Goal: Task Accomplishment & Management: Use online tool/utility

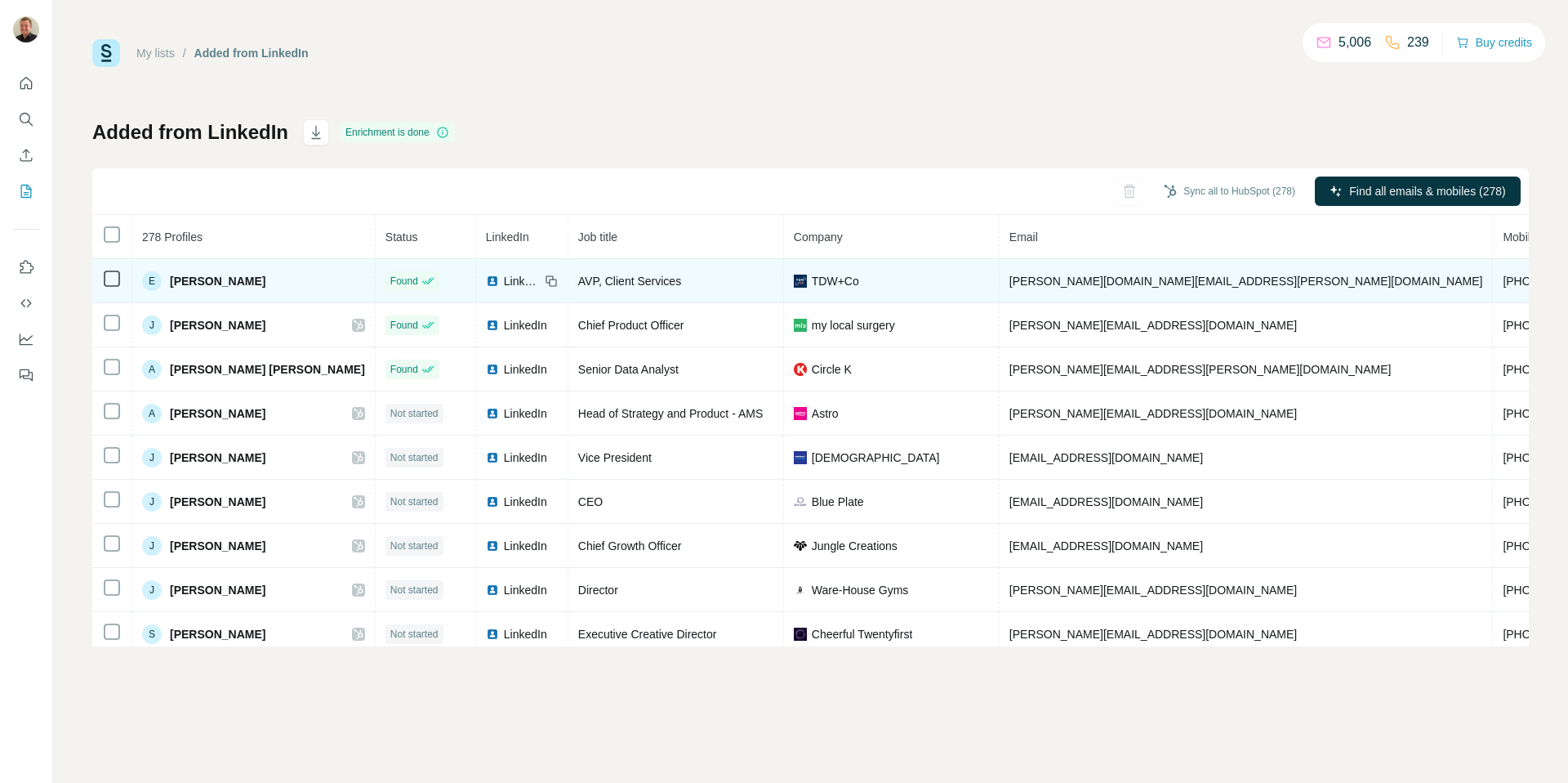
click at [117, 286] on icon at bounding box center [111, 278] width 19 height 19
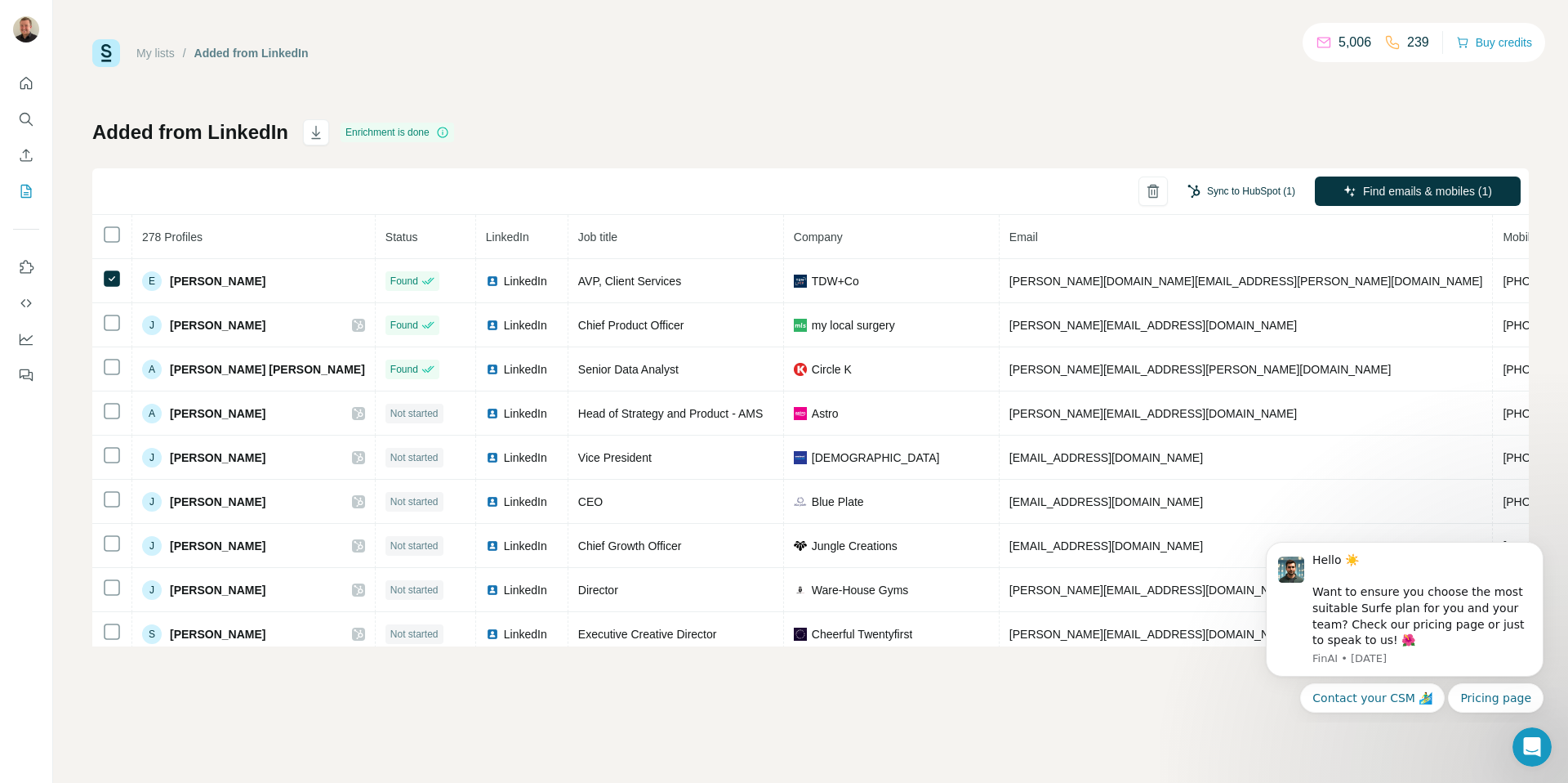
click at [1253, 187] on button "Sync to HubSpot (1)" at bounding box center [1241, 191] width 131 height 25
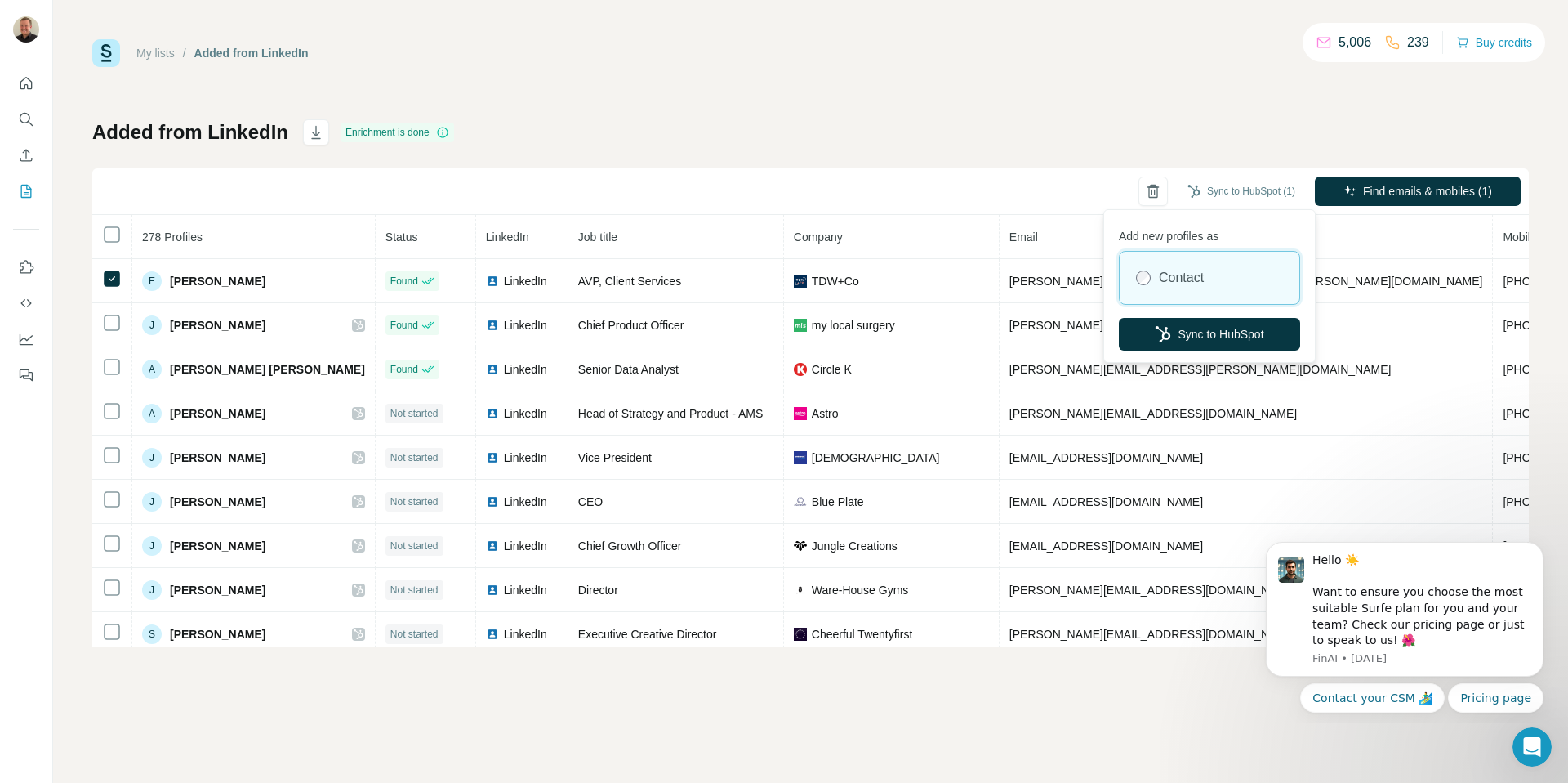
click at [1252, 351] on div "Add new profiles as Contact Sync to HubSpot" at bounding box center [1210, 286] width 204 height 146
click at [1262, 338] on button "Sync to HubSpot" at bounding box center [1209, 333] width 181 height 32
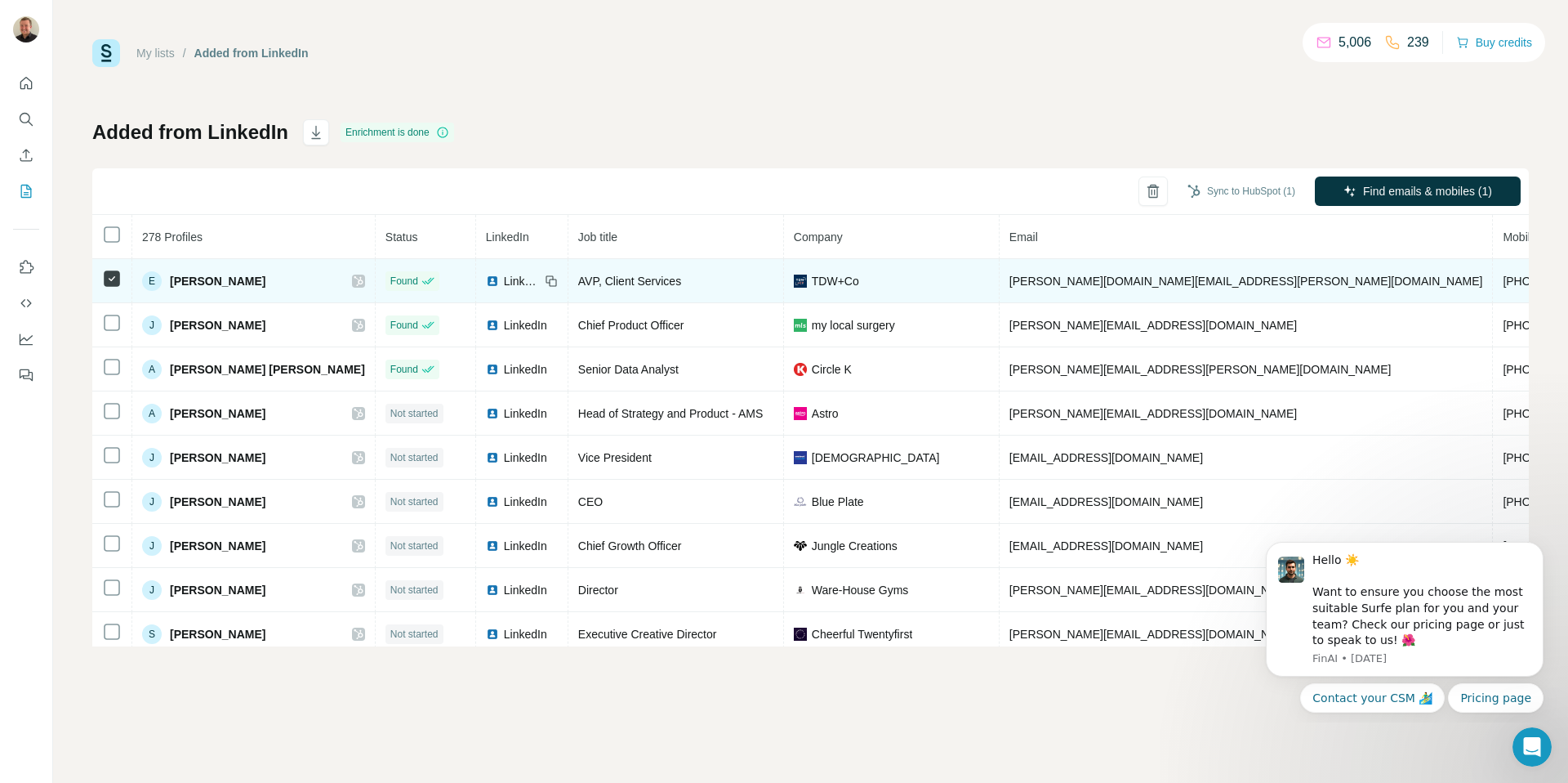
click at [354, 280] on icon at bounding box center [358, 281] width 9 height 10
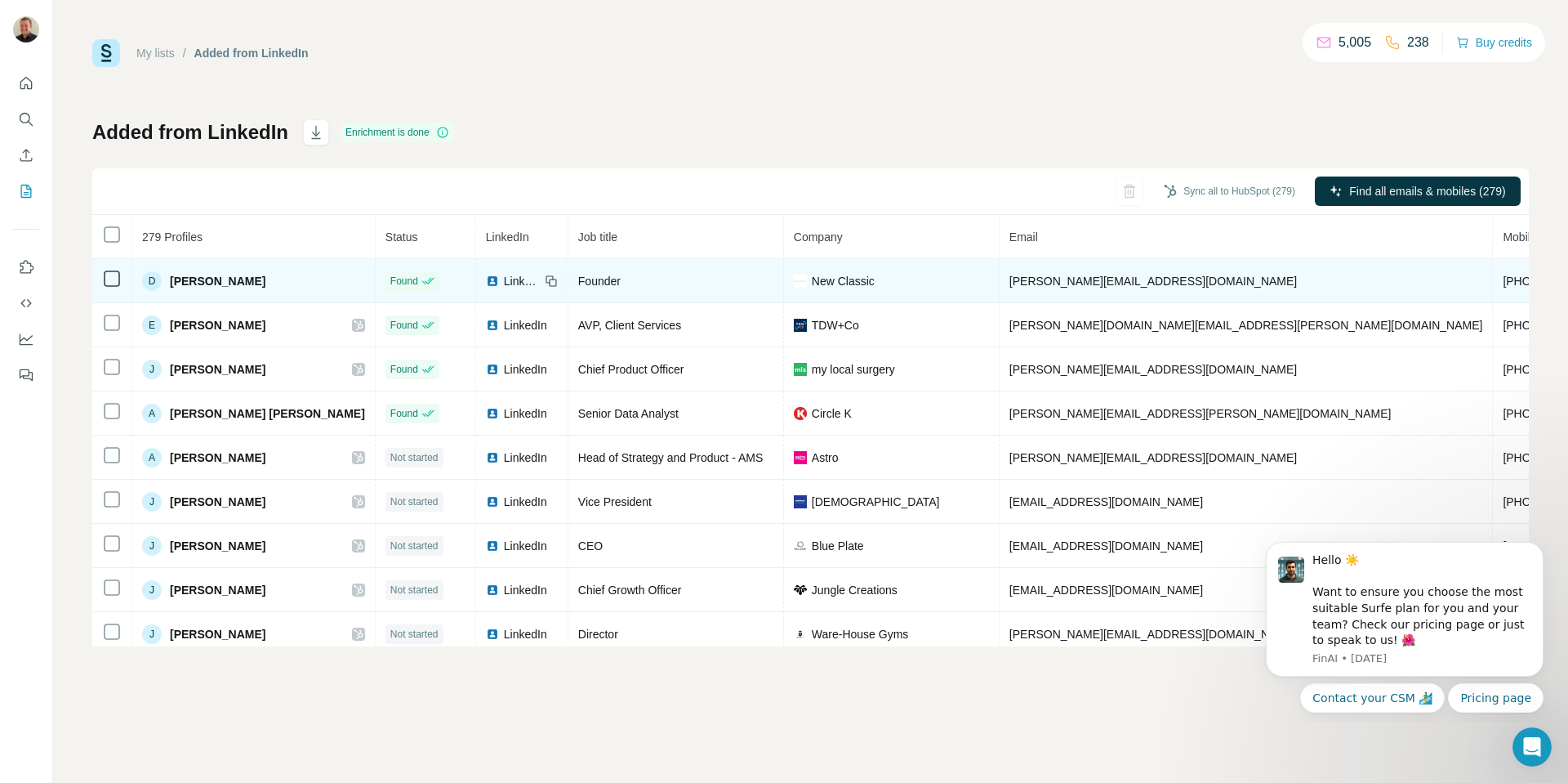
click at [120, 288] on td at bounding box center [111, 281] width 40 height 44
click at [105, 291] on td at bounding box center [111, 281] width 40 height 44
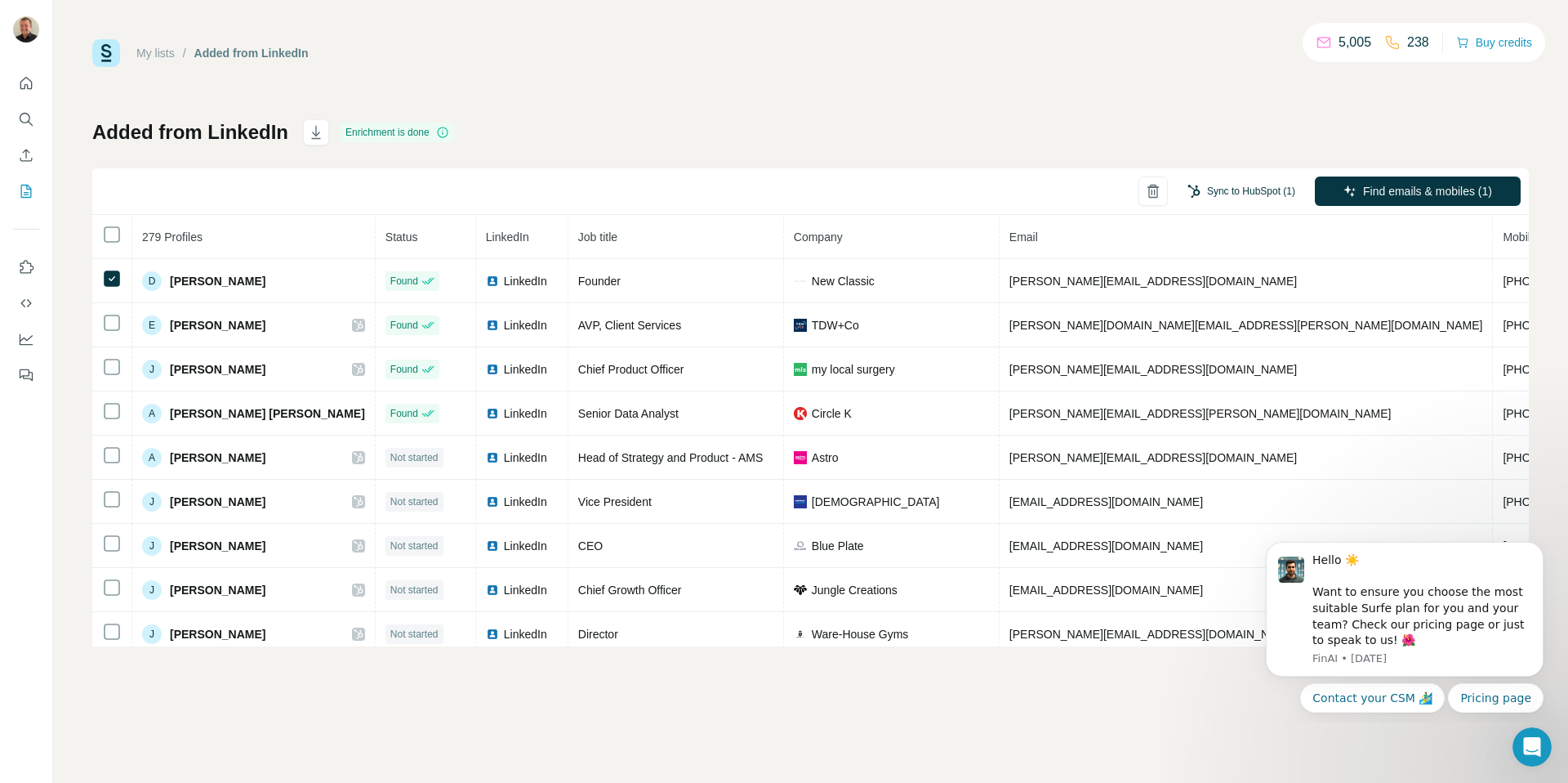
click at [1251, 190] on button "Sync to HubSpot (1)" at bounding box center [1241, 191] width 131 height 25
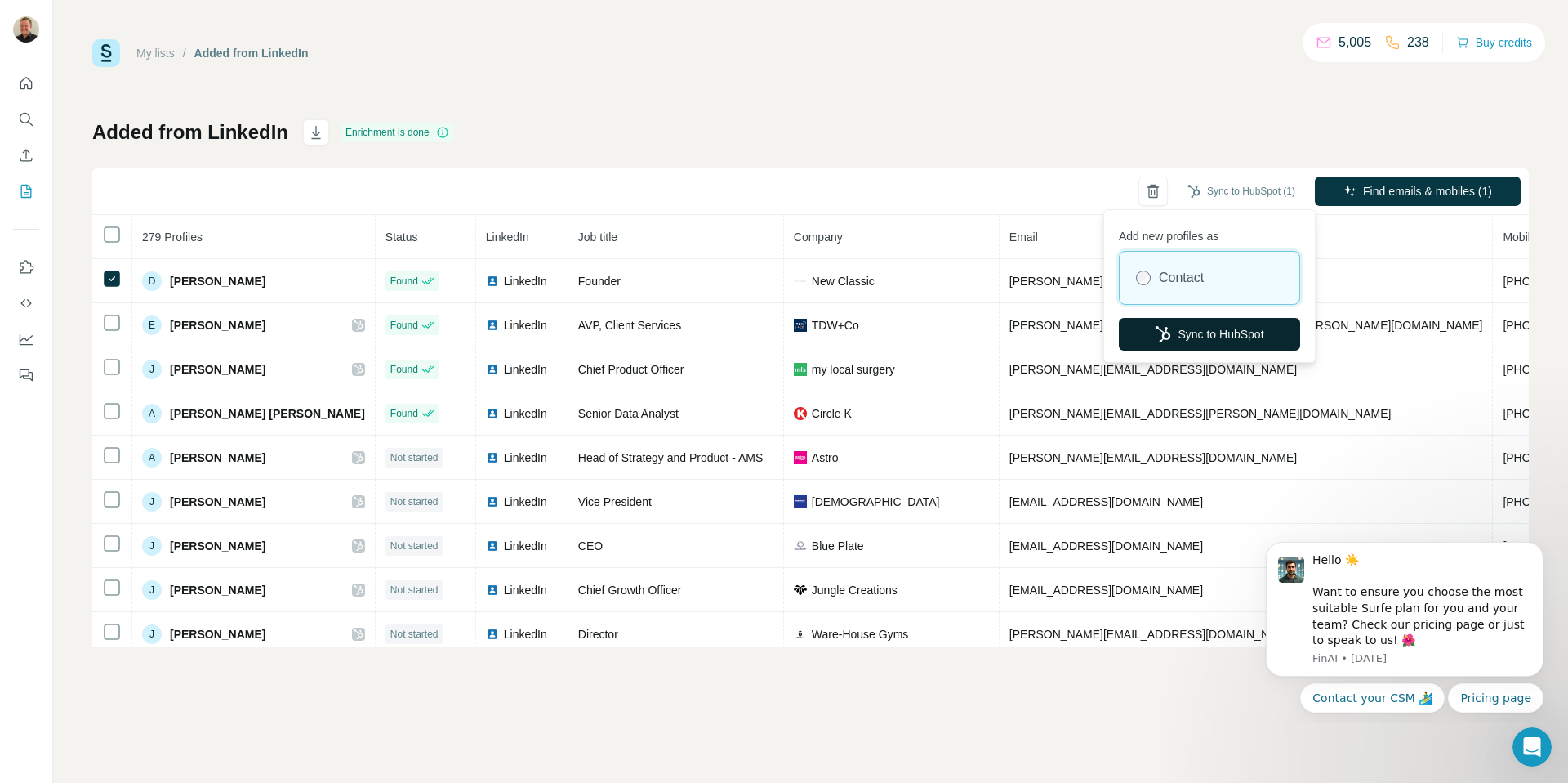
click at [1240, 330] on button "Sync to HubSpot" at bounding box center [1209, 333] width 181 height 32
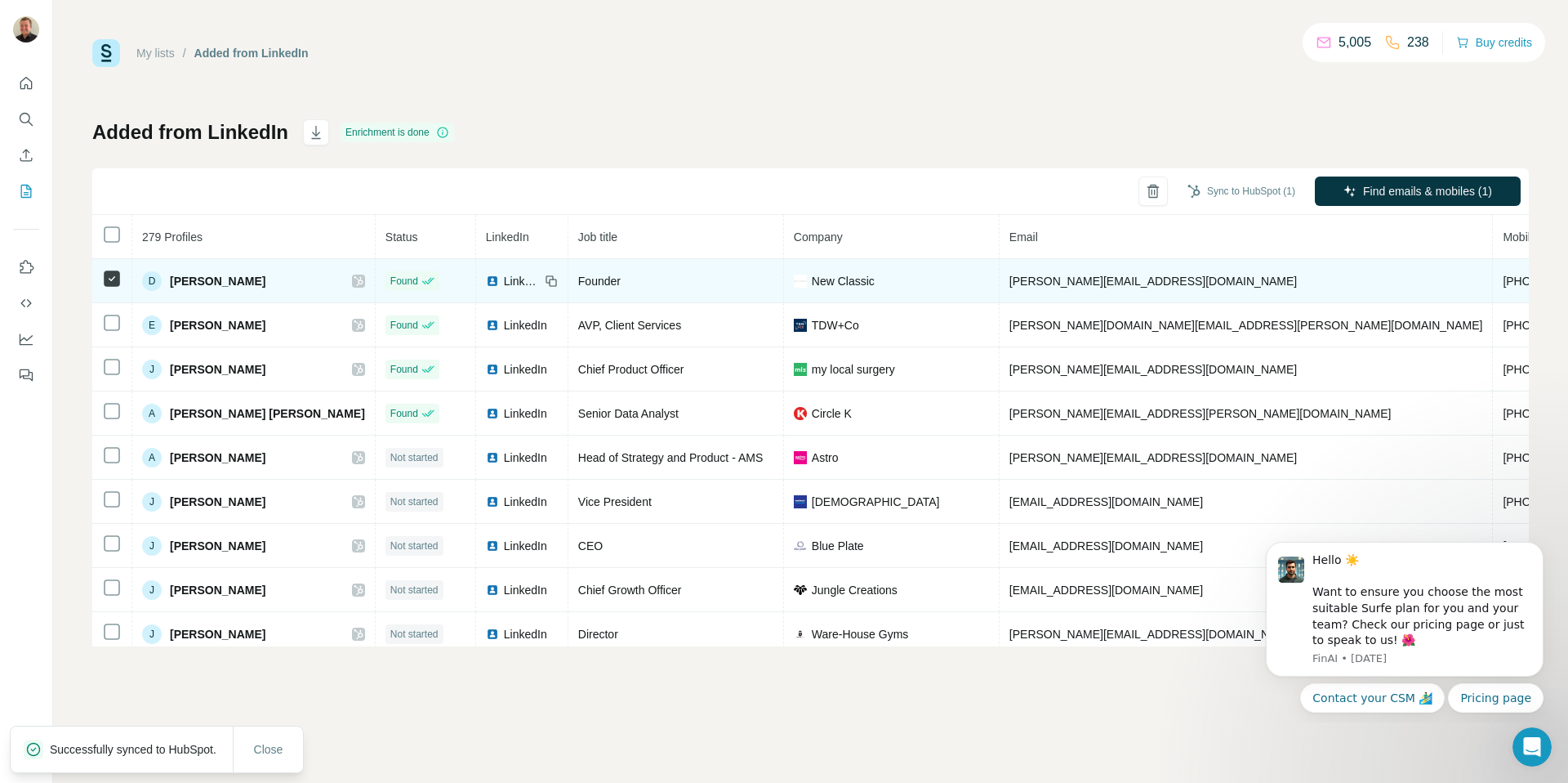
click at [354, 276] on icon at bounding box center [358, 281] width 10 height 13
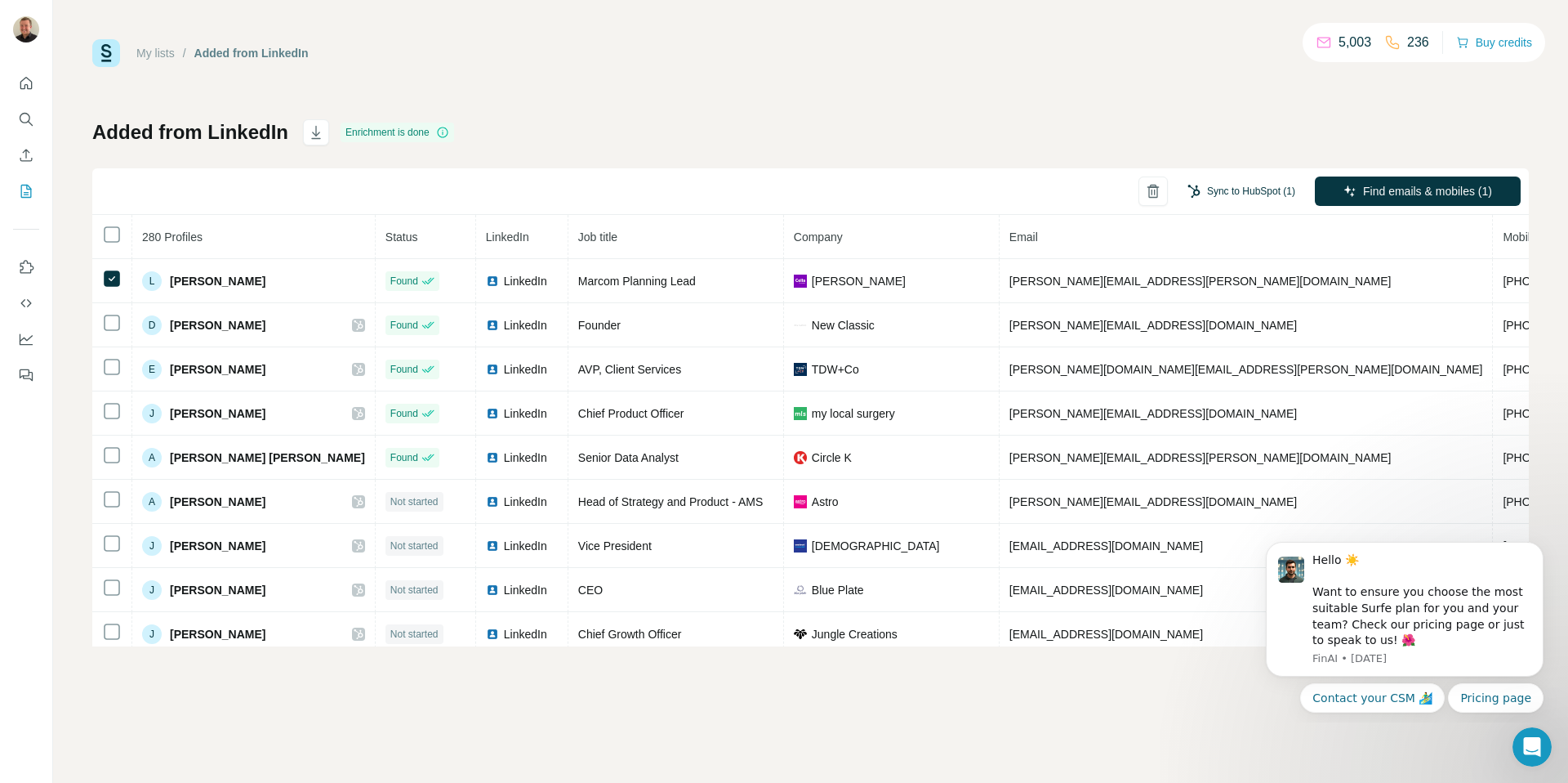
click at [1250, 187] on button "Sync to HubSpot (1)" at bounding box center [1241, 191] width 131 height 25
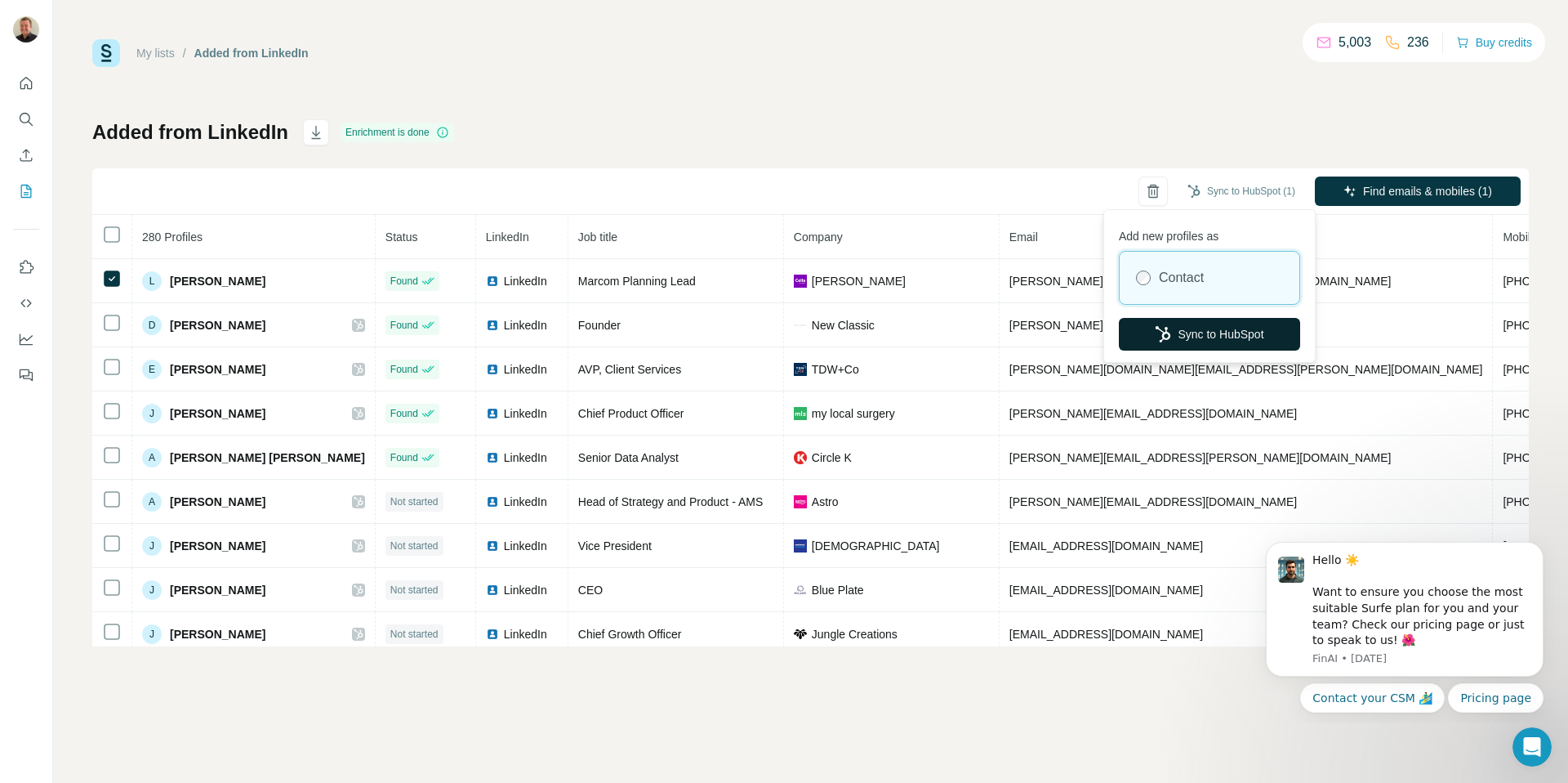
click at [1203, 338] on button "Sync to HubSpot" at bounding box center [1209, 333] width 181 height 32
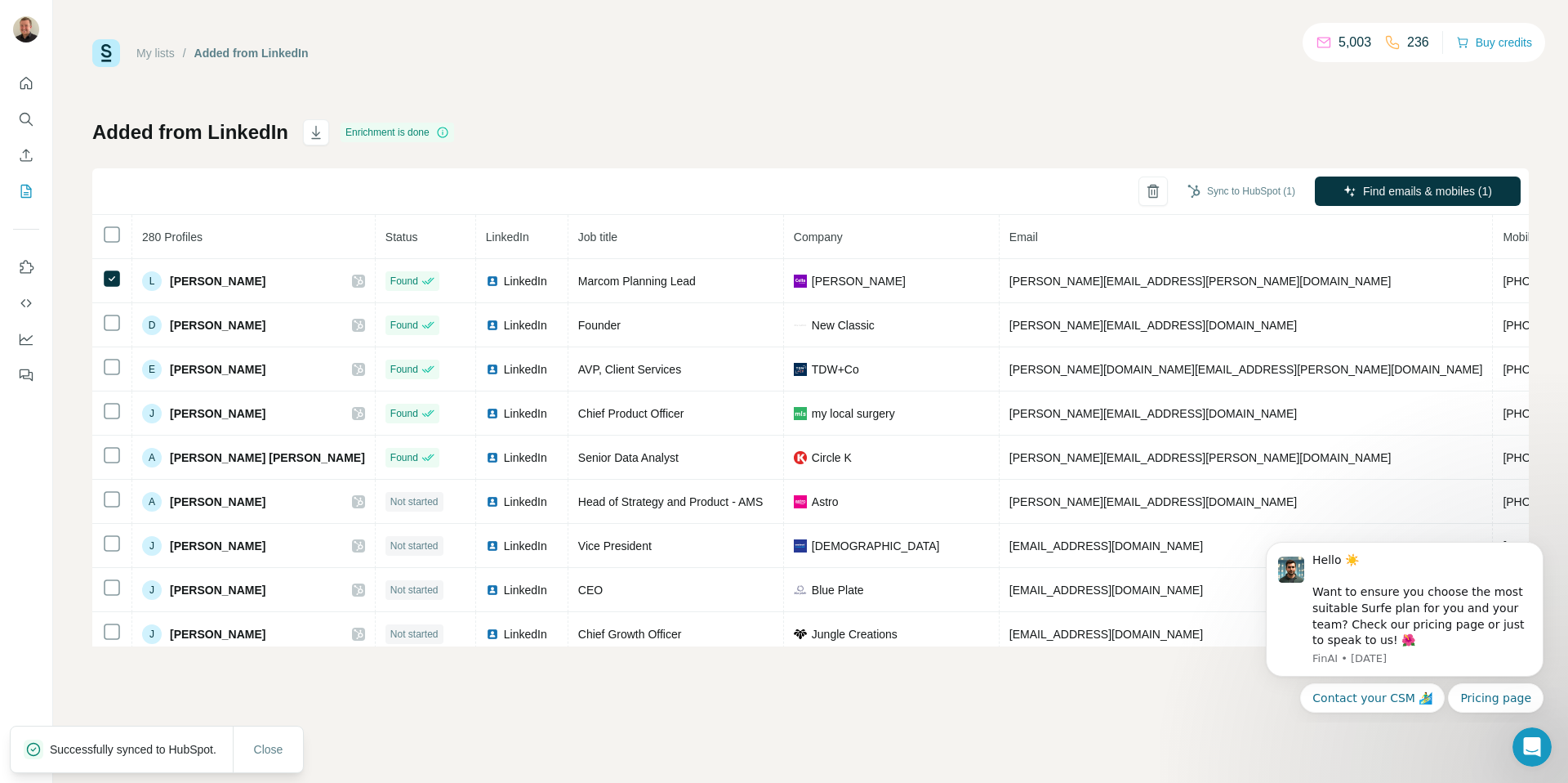
click at [354, 280] on icon at bounding box center [358, 281] width 10 height 13
